Goal: Transaction & Acquisition: Purchase product/service

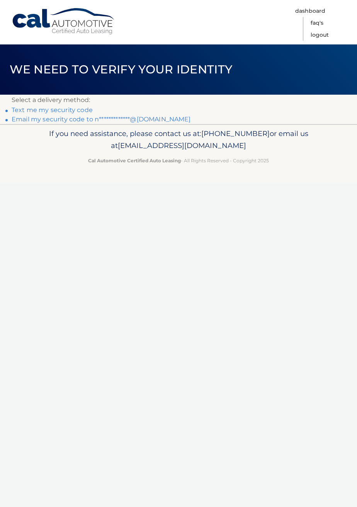
click at [61, 119] on link "**********" at bounding box center [101, 118] width 179 height 7
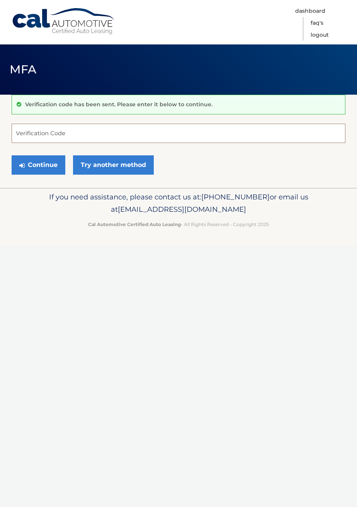
click at [110, 130] on input "Verification Code" at bounding box center [179, 133] width 334 height 19
type input "710435"
click at [44, 164] on button "Continue" at bounding box center [39, 164] width 54 height 19
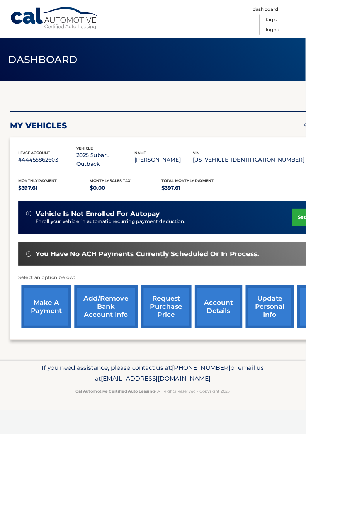
click at [59, 359] on link "make a payment" at bounding box center [54, 358] width 58 height 51
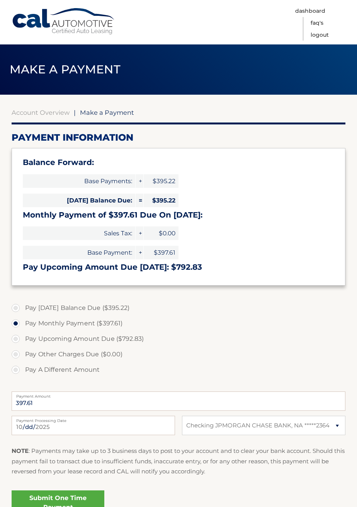
select select "MDM5Y2I2YjAtYjhiZS00YzRjLWEwNTAtZjY4ZDY2NGJhZTA2"
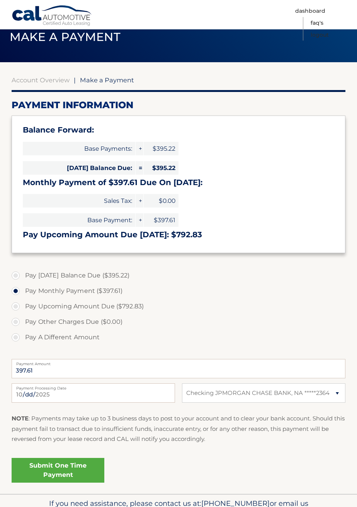
scroll to position [41, 0]
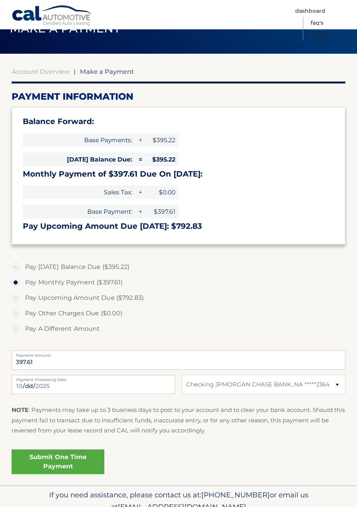
click at [51, 465] on link "Submit One Time Payment" at bounding box center [58, 461] width 93 height 25
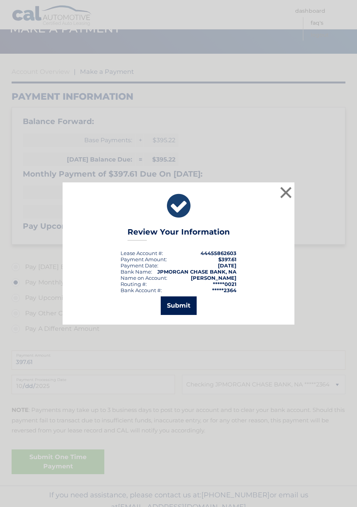
click at [183, 315] on button "Submit" at bounding box center [179, 305] width 36 height 19
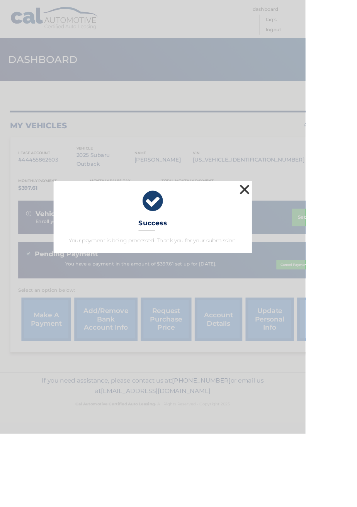
click at [294, 229] on button "×" at bounding box center [285, 221] width 15 height 15
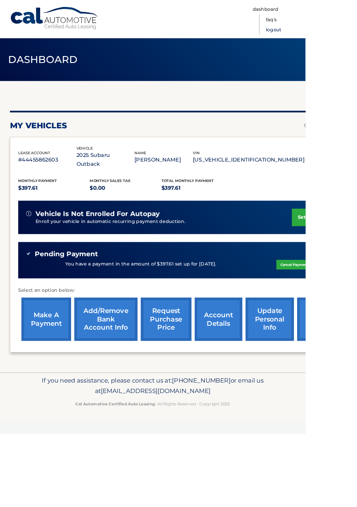
click at [329, 39] on link "Logout" at bounding box center [320, 35] width 18 height 12
